Goal: Task Accomplishment & Management: Manage account settings

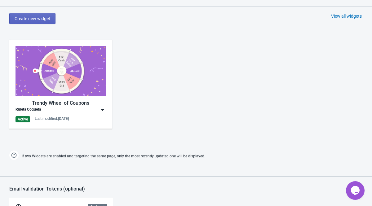
scroll to position [322, 0]
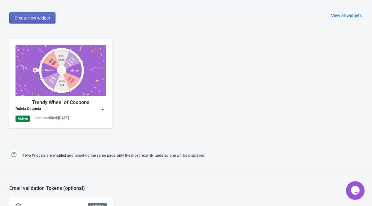
click at [64, 112] on div "Ruleta Coqueta" at bounding box center [60, 109] width 90 height 6
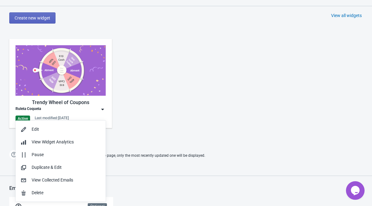
click at [64, 112] on div "Ruleta Coqueta" at bounding box center [60, 109] width 90 height 6
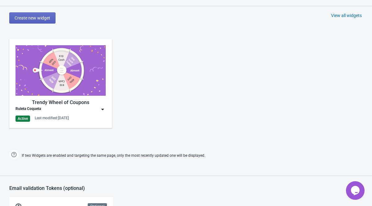
click at [64, 112] on div "Ruleta Coqueta" at bounding box center [60, 109] width 90 height 6
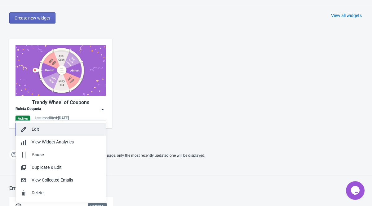
click at [66, 131] on div "Edit" at bounding box center [66, 129] width 69 height 7
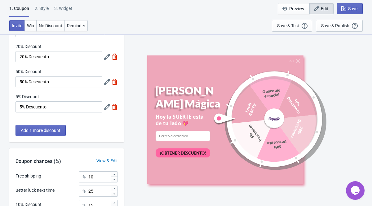
scroll to position [203, 0]
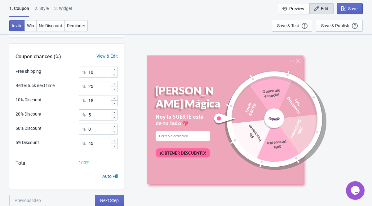
click at [43, 11] on div "2 . Style" at bounding box center [42, 10] width 14 height 11
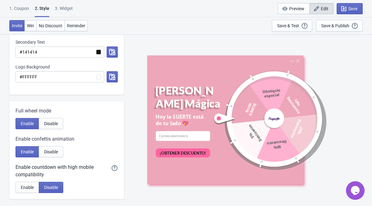
scroll to position [0, 0]
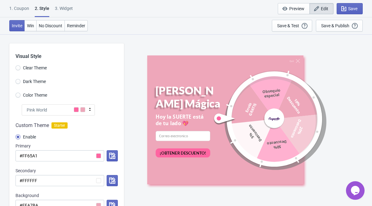
click at [65, 7] on div "3. Widget" at bounding box center [64, 10] width 18 height 11
select select "once"
select select "tab"
select select "middle_right"
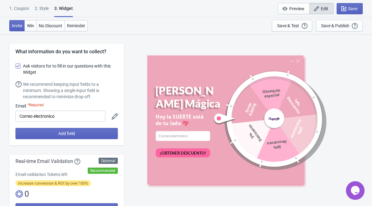
click at [23, 7] on div "1. Coupon" at bounding box center [19, 10] width 20 height 11
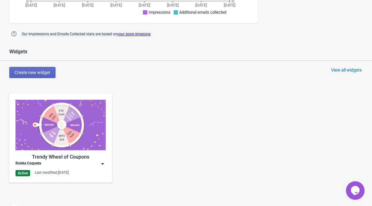
scroll to position [266, 0]
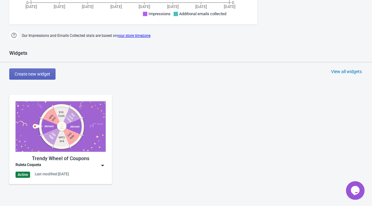
click at [103, 169] on img at bounding box center [102, 165] width 6 height 6
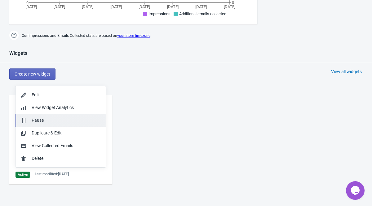
click at [72, 121] on div "Pause" at bounding box center [66, 120] width 69 height 7
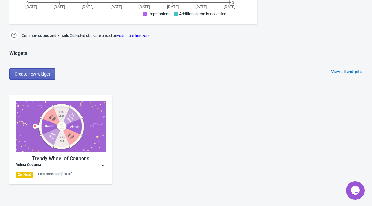
click at [102, 169] on img at bounding box center [102, 165] width 6 height 6
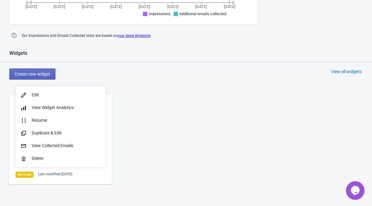
click at [163, 119] on div "Trendy Wheel of Coupons Ruleta Coqueta On Hold Last modified: 27.9.2025" at bounding box center [186, 145] width 372 height 112
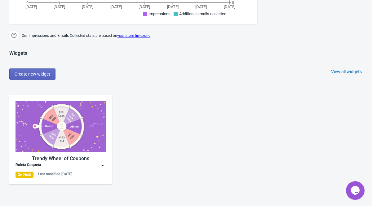
click at [95, 169] on div "Ruleta Coqueta" at bounding box center [60, 165] width 90 height 6
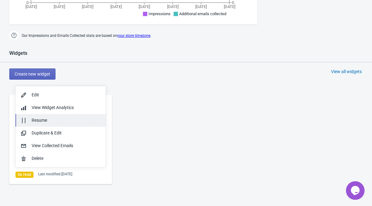
click at [88, 119] on div "Resume" at bounding box center [66, 120] width 69 height 7
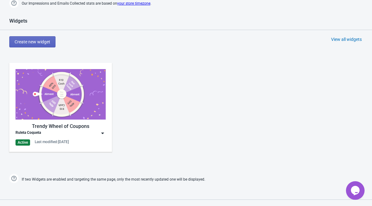
scroll to position [277, 0]
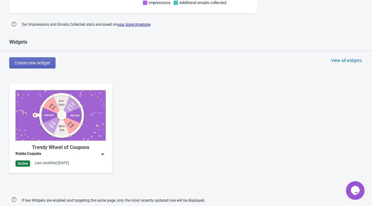
click at [101, 157] on img at bounding box center [102, 154] width 6 height 6
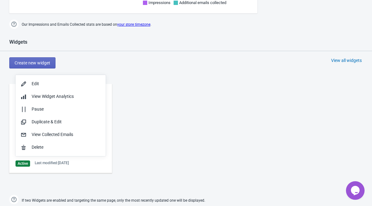
click at [138, 99] on div "Trendy Wheel of Coupons Ruleta Coqueta Active Last modified: 27.9.2025" at bounding box center [186, 134] width 372 height 112
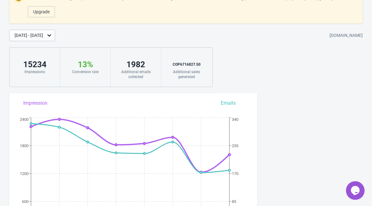
scroll to position [0, 0]
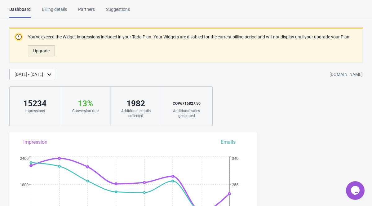
click at [49, 53] on span "Upgrade" at bounding box center [41, 50] width 16 height 5
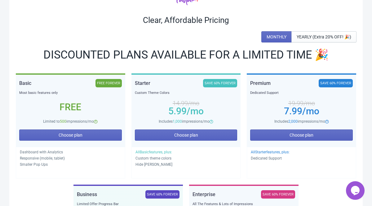
scroll to position [37, 0]
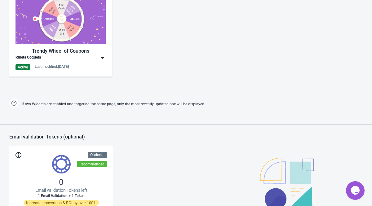
scroll to position [372, 0]
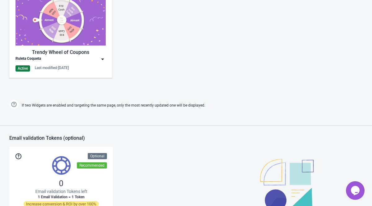
click at [105, 62] on img at bounding box center [102, 59] width 6 height 6
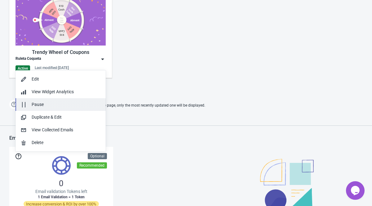
click at [65, 104] on div "Pause" at bounding box center [66, 104] width 69 height 7
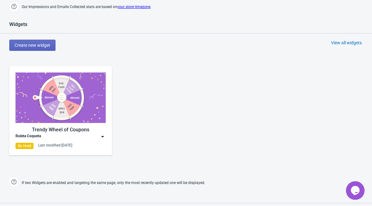
scroll to position [294, 0]
